Goal: Complete application form

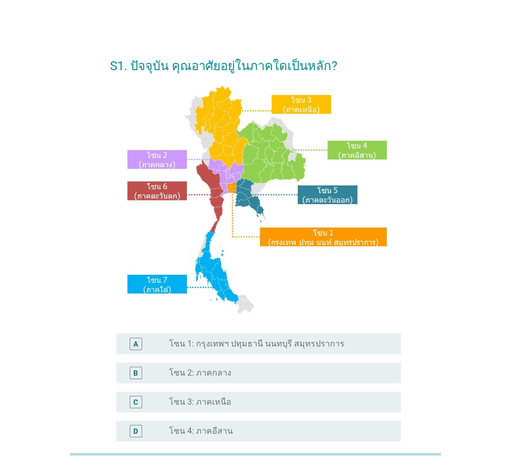
click at [270, 396] on div "radio_button_unchecked โซน 3: ภาคเหนือ" at bounding box center [276, 401] width 215 height 10
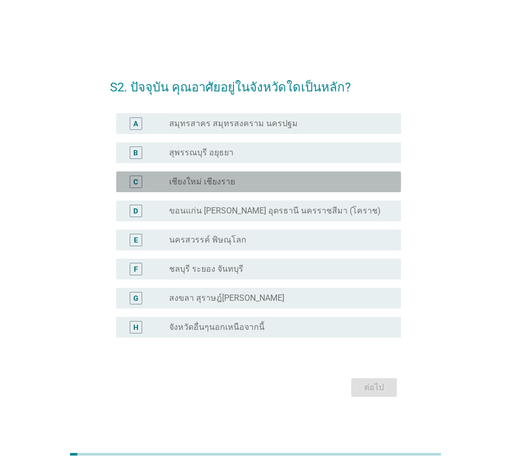
drag, startPoint x: 264, startPoint y: 185, endPoint x: 279, endPoint y: 209, distance: 28.5
click at [264, 184] on div "radio_button_unchecked เชียงใหม่ เชียงราย" at bounding box center [276, 181] width 215 height 10
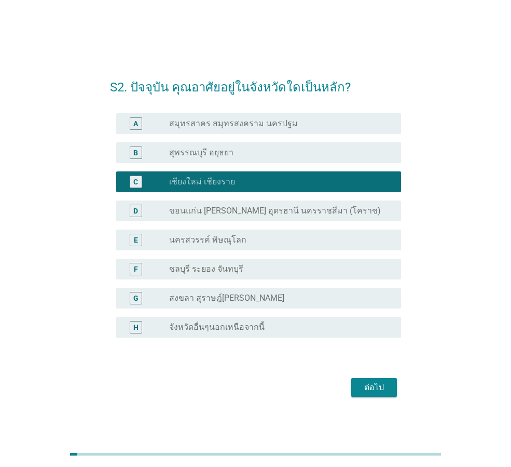
click at [382, 391] on div "ต่อไป" at bounding box center [374, 387] width 29 height 12
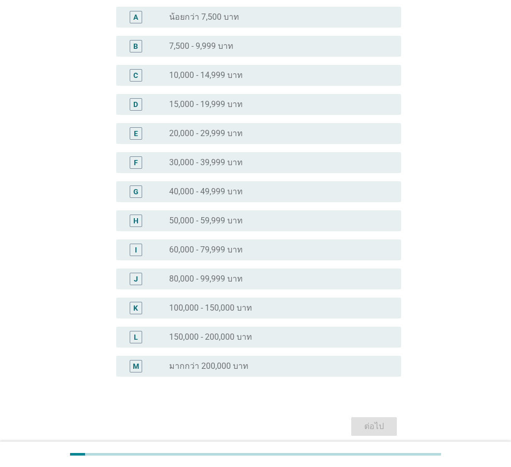
scroll to position [52, 0]
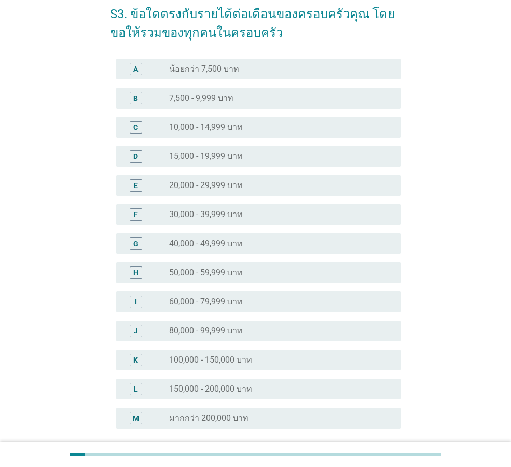
click at [290, 217] on div "radio_button_unchecked 30,000 - 39,999 บาท" at bounding box center [276, 214] width 215 height 10
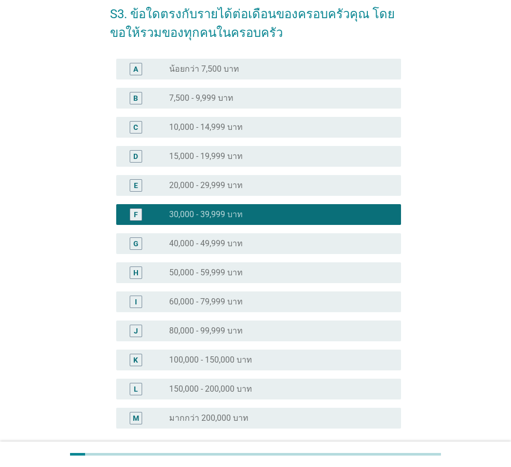
scroll to position [147, 0]
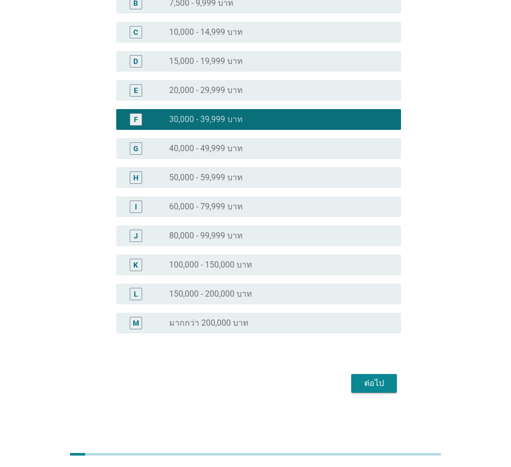
click at [385, 382] on div "ต่อไป" at bounding box center [374, 383] width 29 height 12
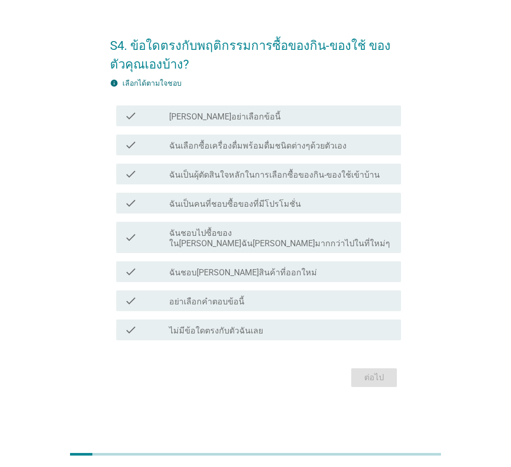
scroll to position [0, 0]
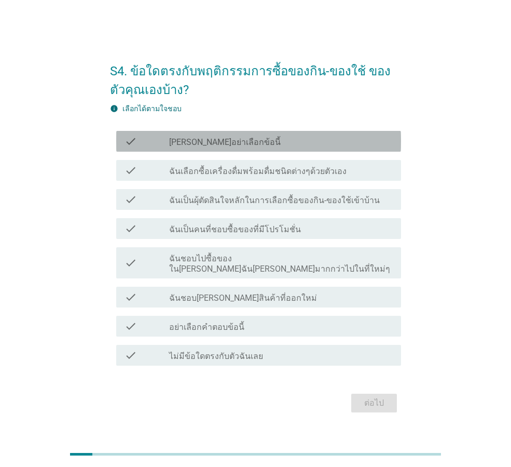
click at [294, 142] on div "check_box_outline_blank [PERSON_NAME]อย่าเลือกข้อนี้" at bounding box center [281, 141] width 224 height 12
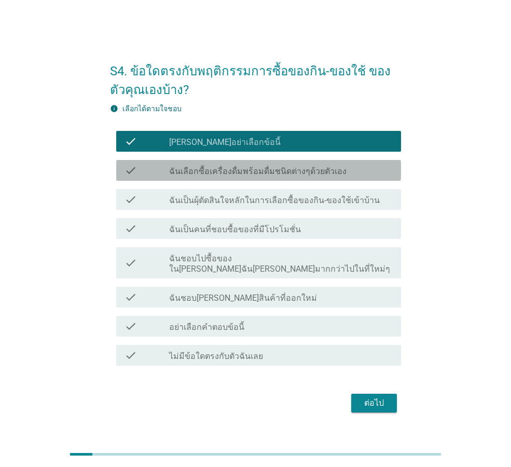
click at [304, 176] on label "ฉันเลือกซื้อเครื่องดื่มพร้อมดื่มชนิดต่างๆด้วยตัวเอง" at bounding box center [257, 171] width 177 height 10
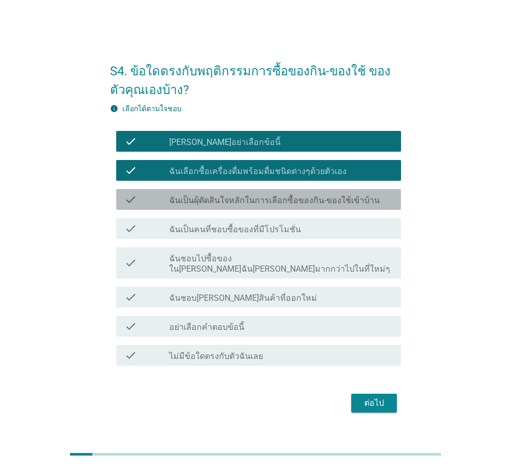
click at [319, 205] on label "ฉันเป็นผุ้ตัดสินใจหลักในการเลือกซื้อของกิน-ของใช้เข้าบ้าน" at bounding box center [274, 200] width 211 height 10
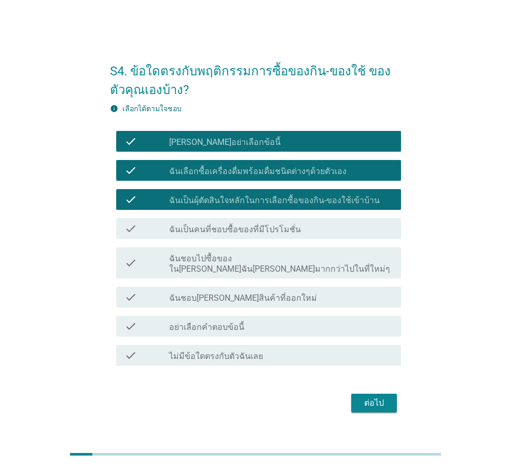
click at [318, 235] on div "check_box_outline_blank ฉันเป็นคนที่ชอบซื้อของที่มีโปรโมชั่น" at bounding box center [281, 228] width 224 height 12
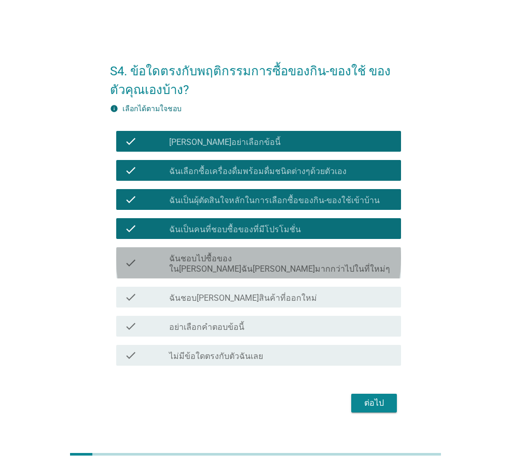
click at [319, 264] on label "ฉันชอบไปซื้อของใน[PERSON_NAME]ฉัน[PERSON_NAME]มากกว่าไปในที่ใหม่ๆ" at bounding box center [281, 263] width 224 height 21
